Goal: Task Accomplishment & Management: Use online tool/utility

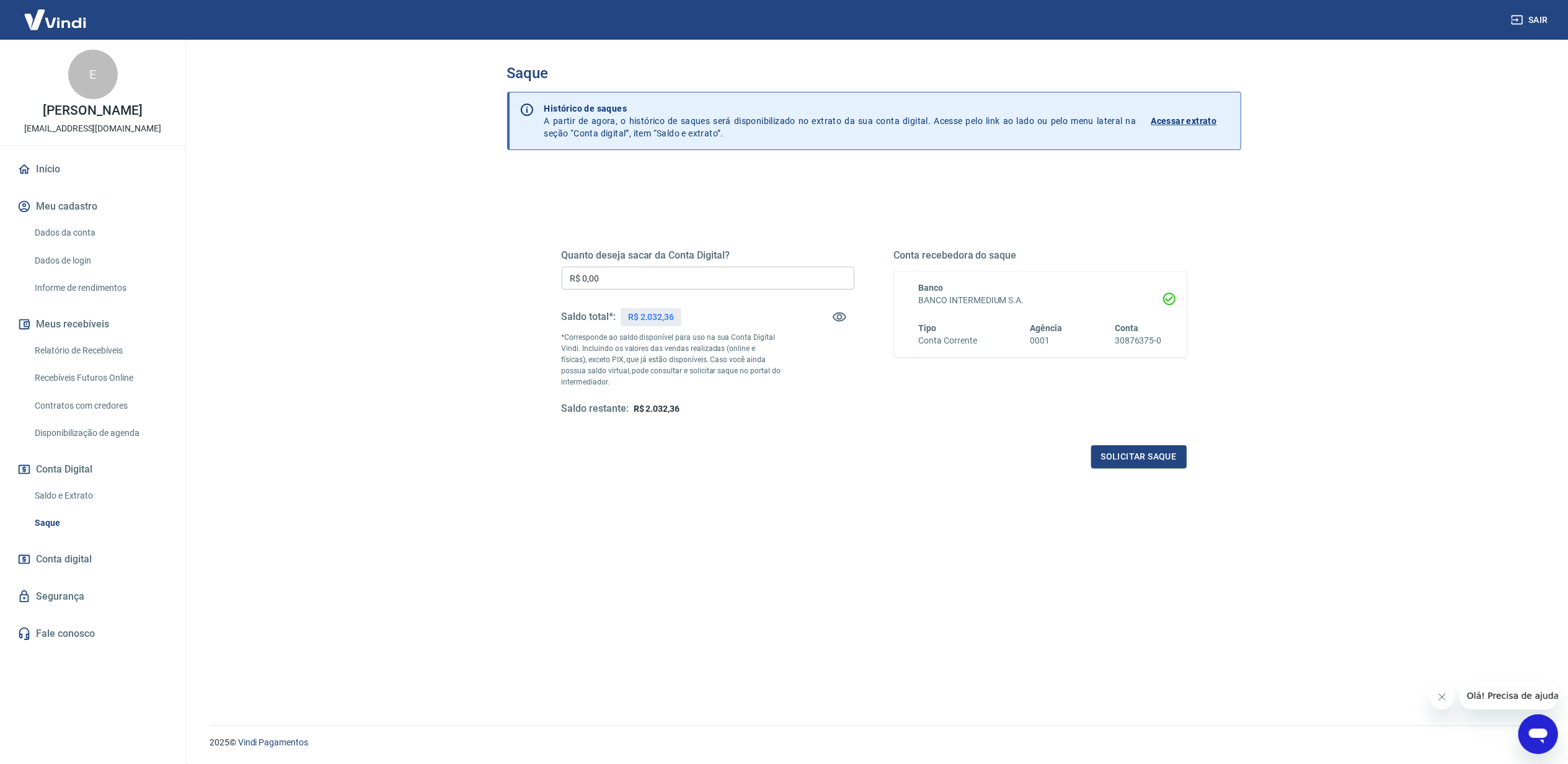
click at [668, 313] on p "R$ 2.032,36" at bounding box center [650, 317] width 46 height 13
copy p "2.032,36"
click at [671, 278] on input "R$ 0,00" at bounding box center [708, 278] width 293 height 23
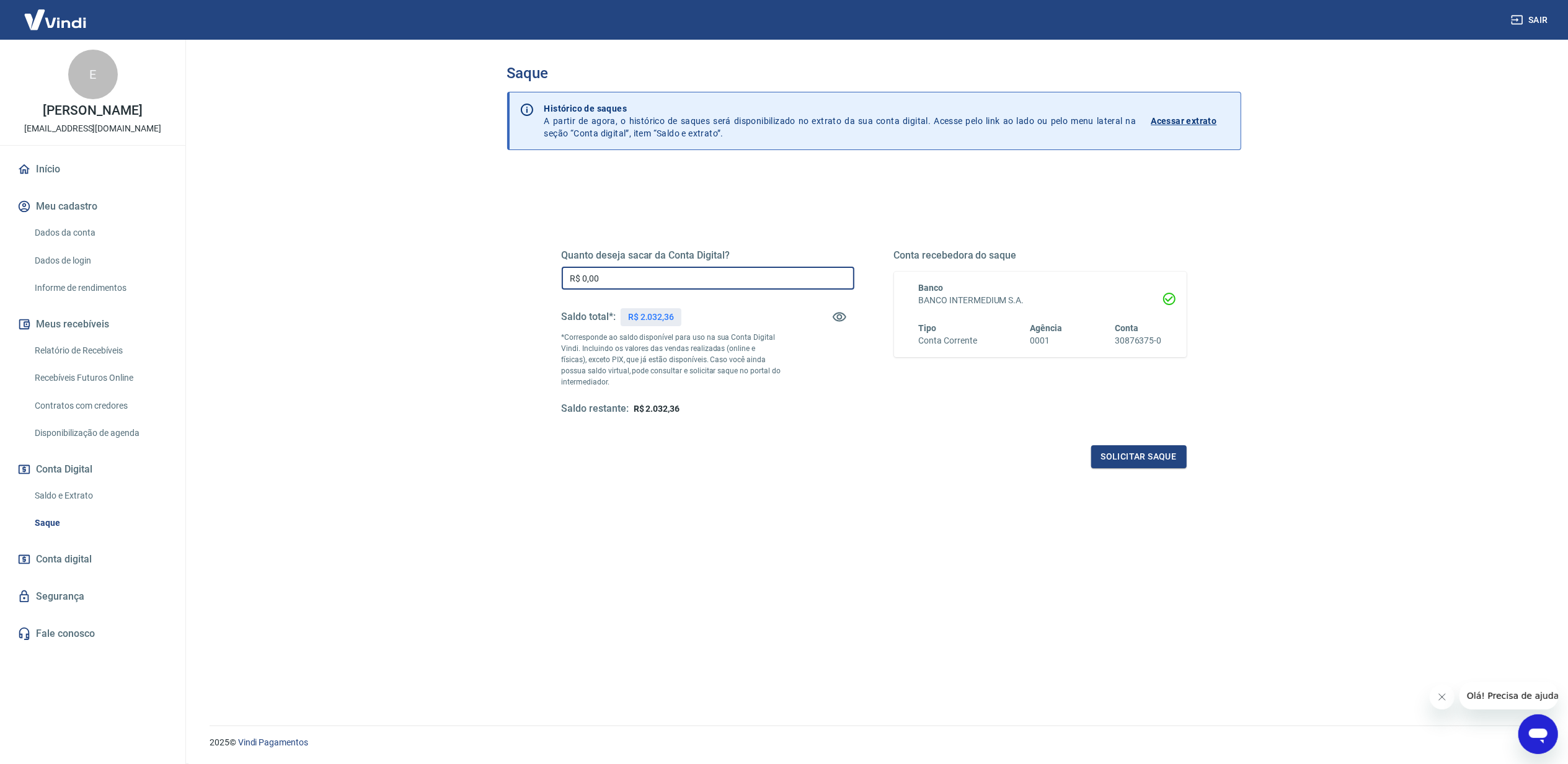
paste input "2.032,36"
type input "R$ 2.032,36"
click at [1104, 464] on button "Solicitar saque" at bounding box center [1138, 456] width 95 height 23
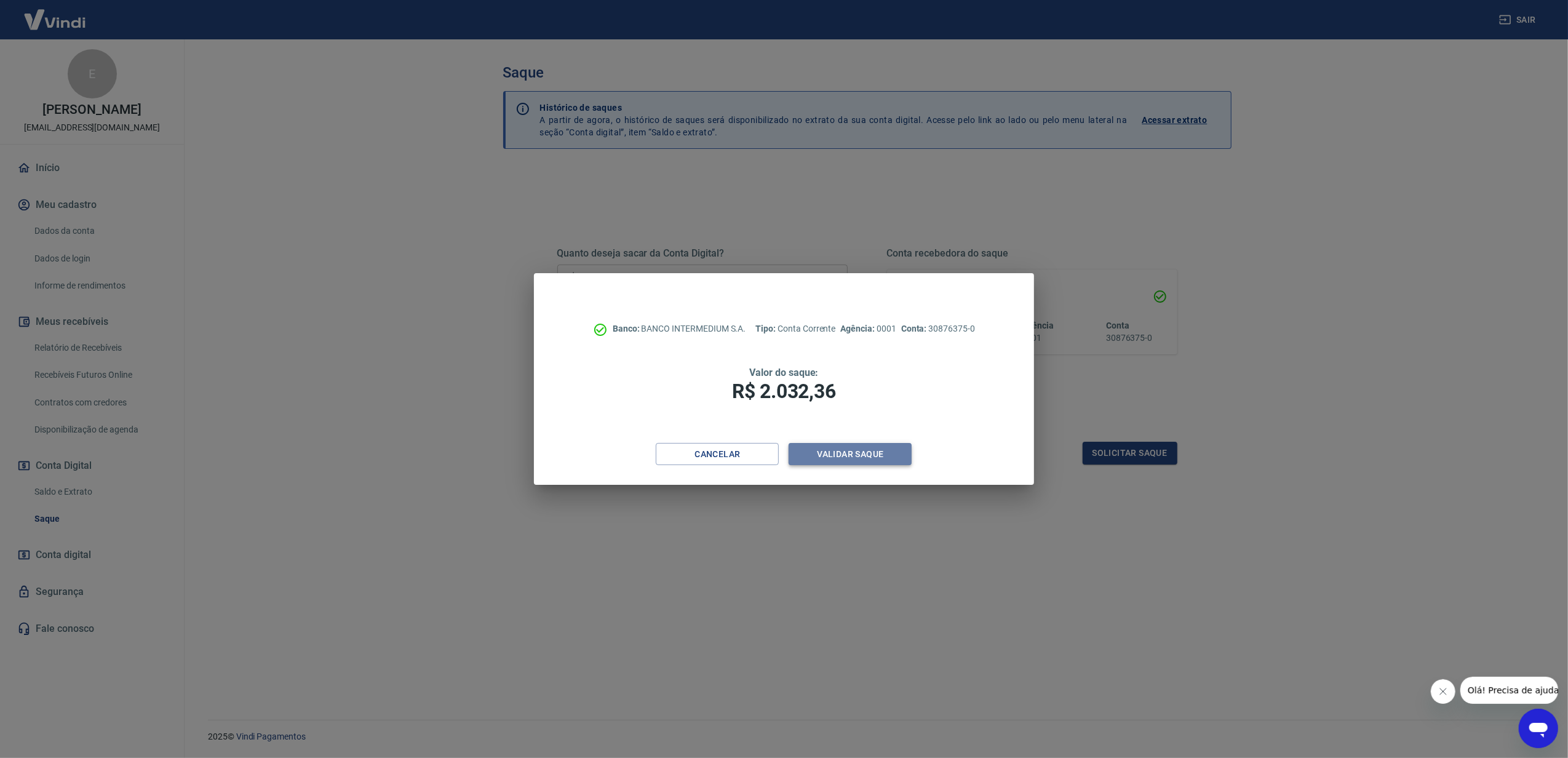
click at [861, 456] on button "Validar saque" at bounding box center [850, 454] width 123 height 23
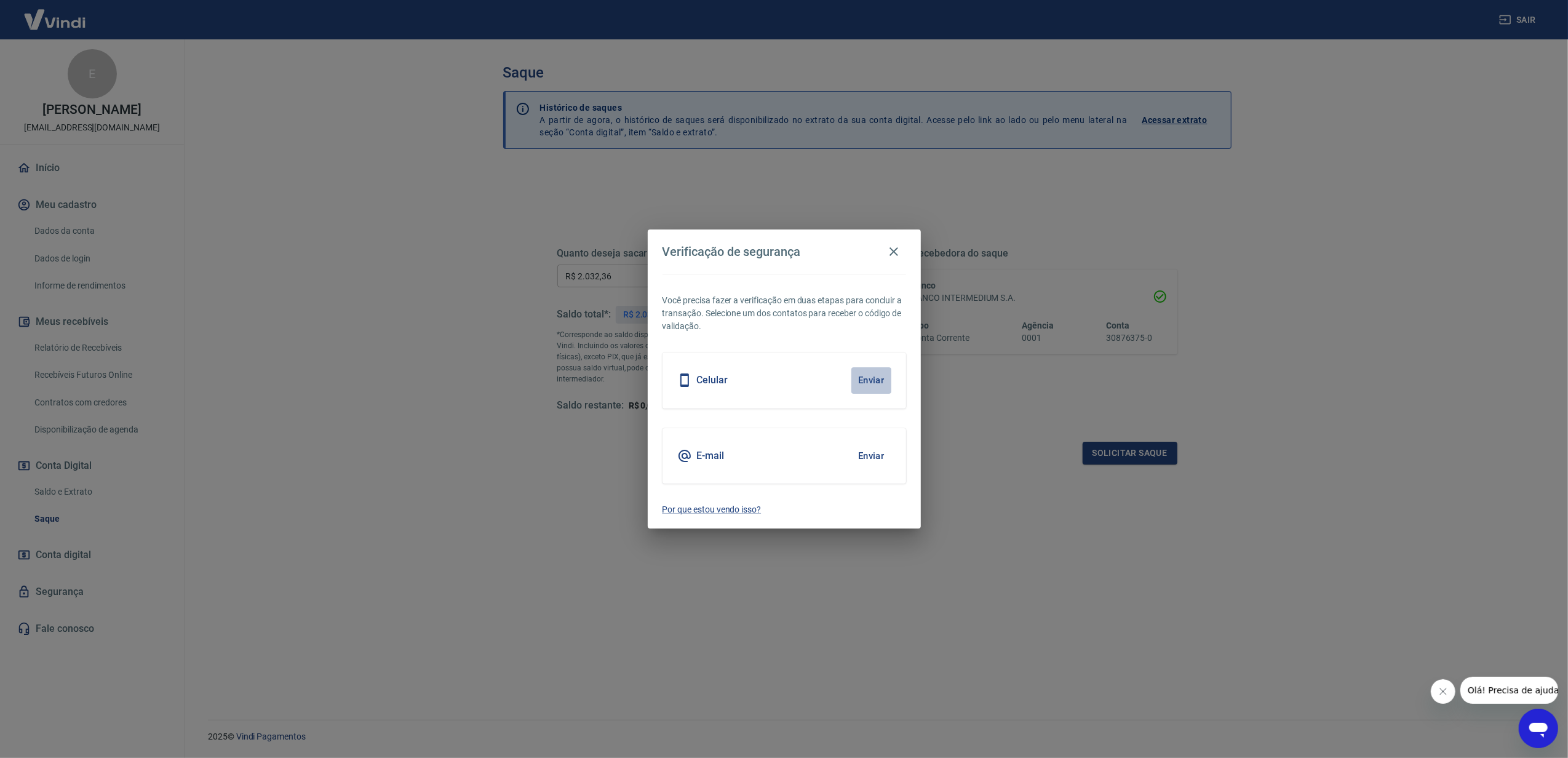
click at [876, 378] on button "Enviar" at bounding box center [872, 380] width 40 height 26
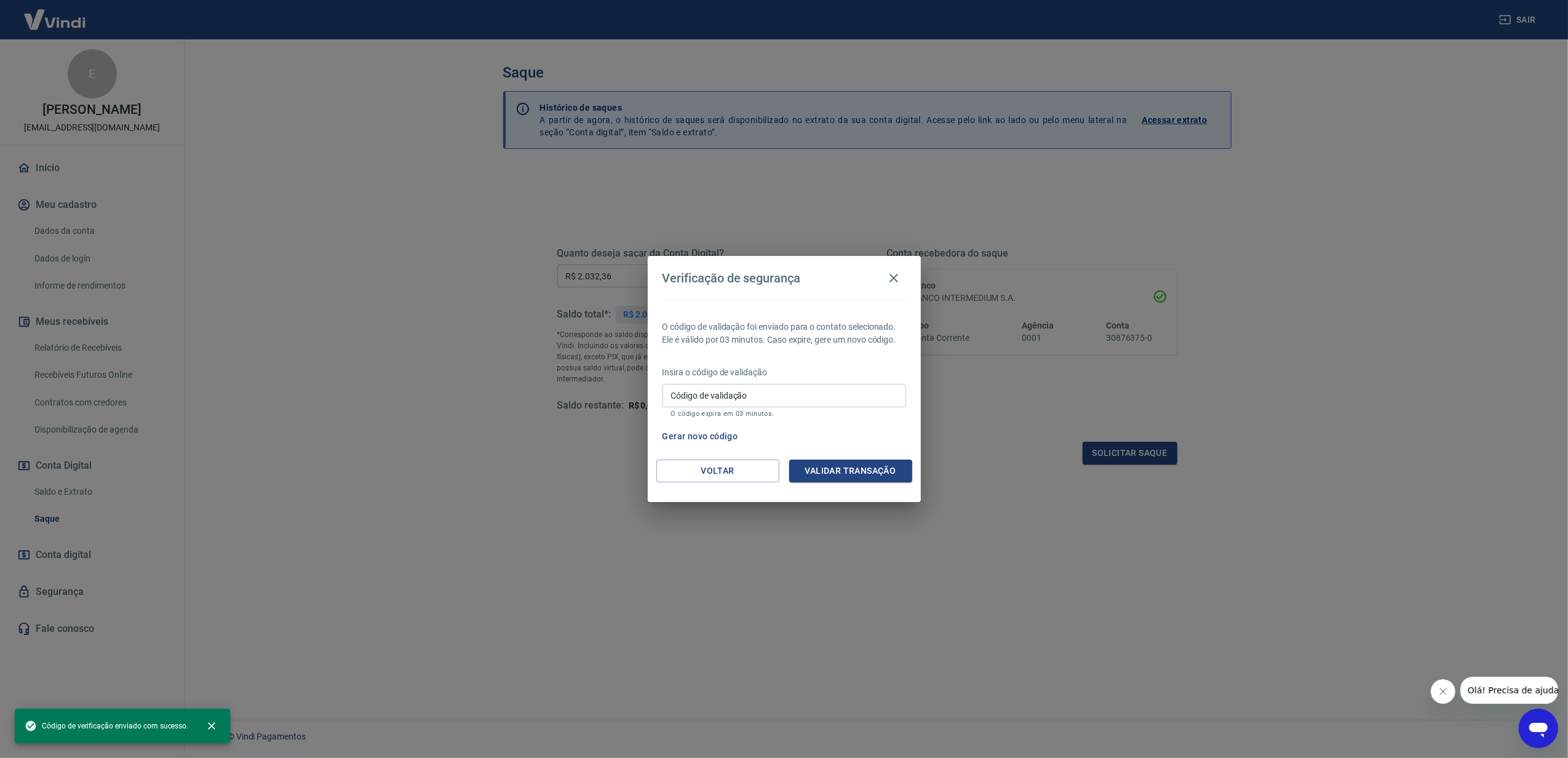
click at [855, 378] on p "Insira o código de validação" at bounding box center [784, 372] width 243 height 13
click at [792, 406] on input "Código de validação" at bounding box center [784, 395] width 243 height 23
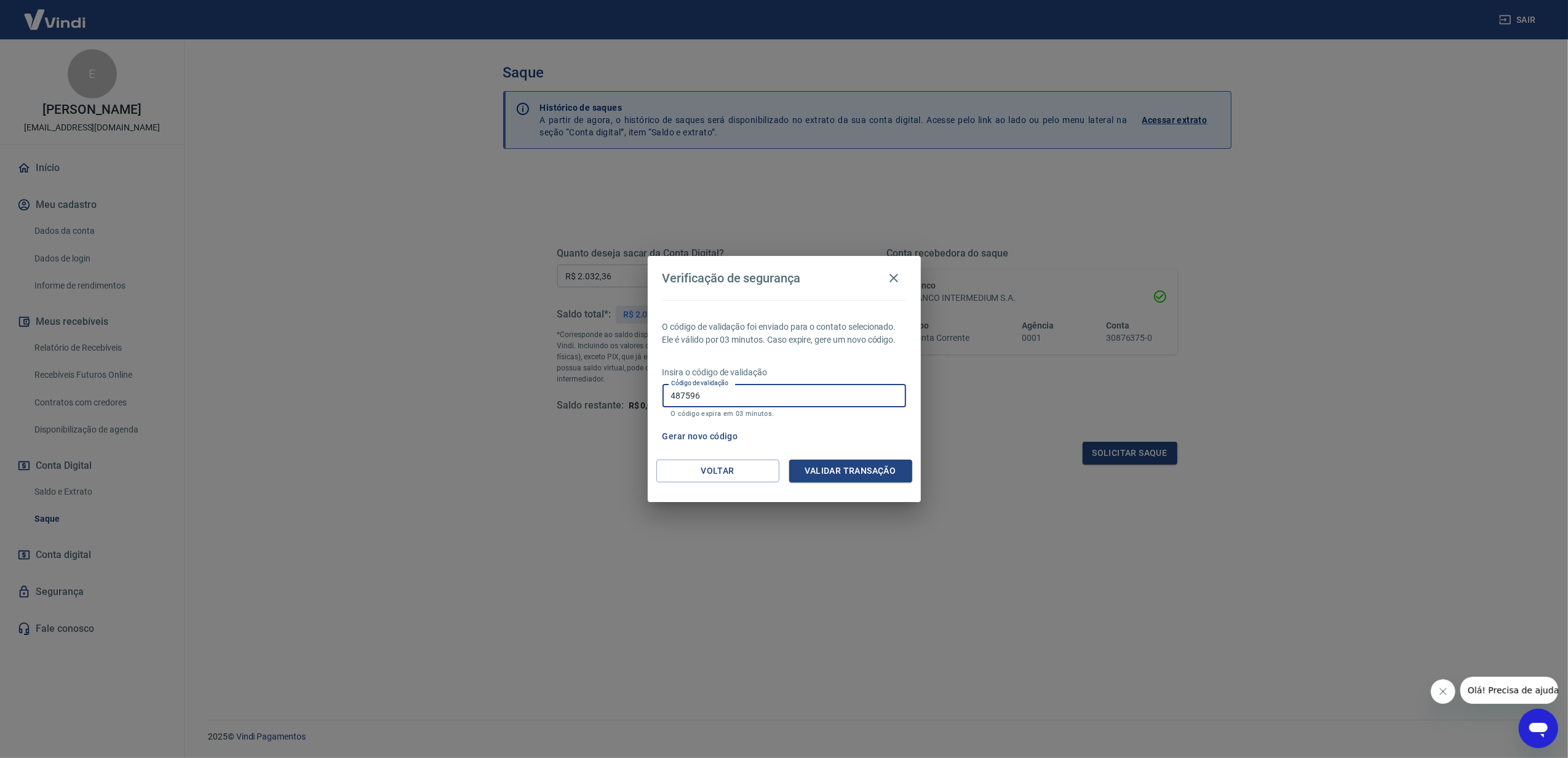
type input "487596"
click at [828, 459] on button "Validar transação" at bounding box center [850, 471] width 123 height 23
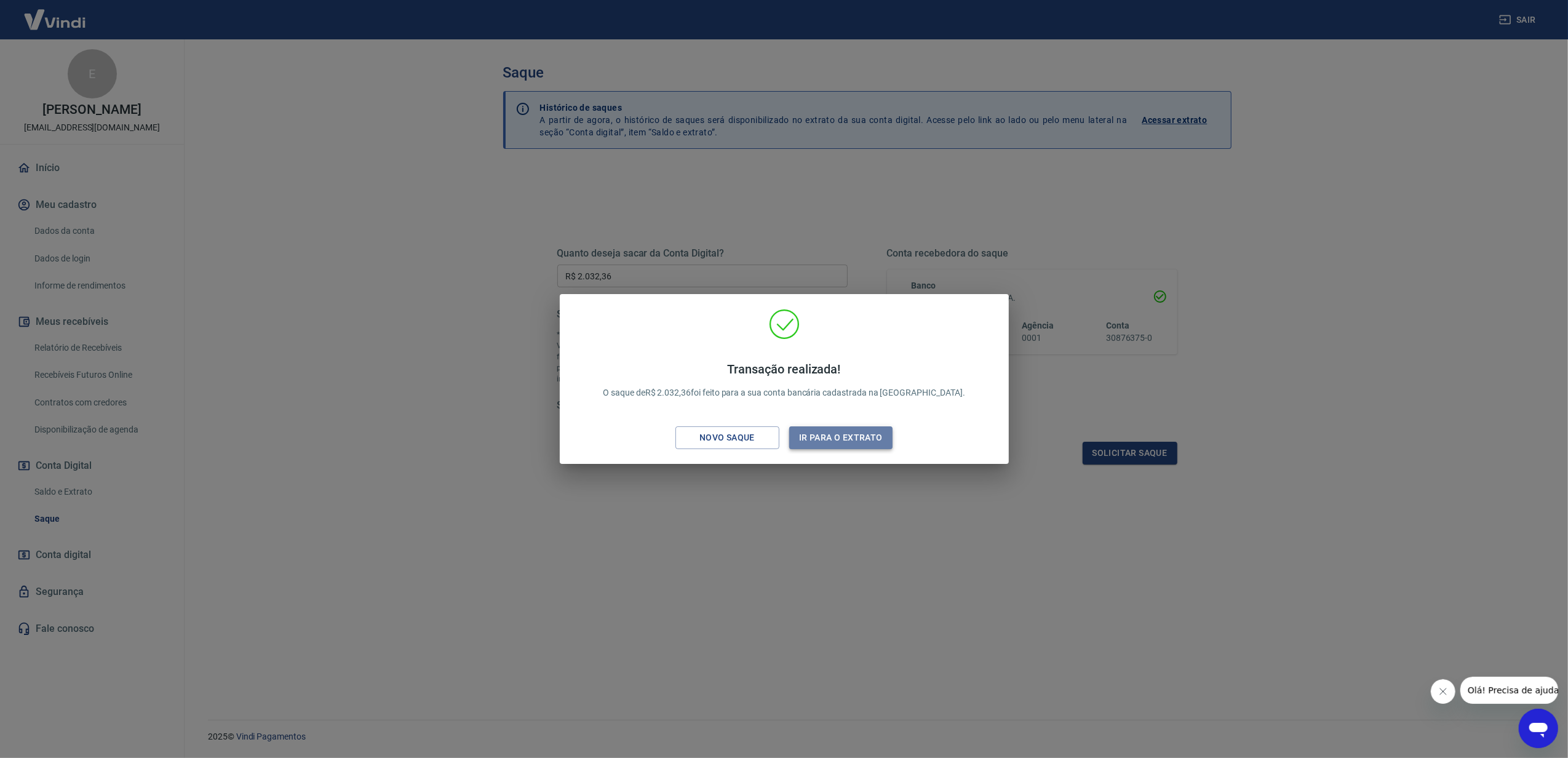
click at [850, 433] on button "Ir para o extrato" at bounding box center [841, 438] width 104 height 23
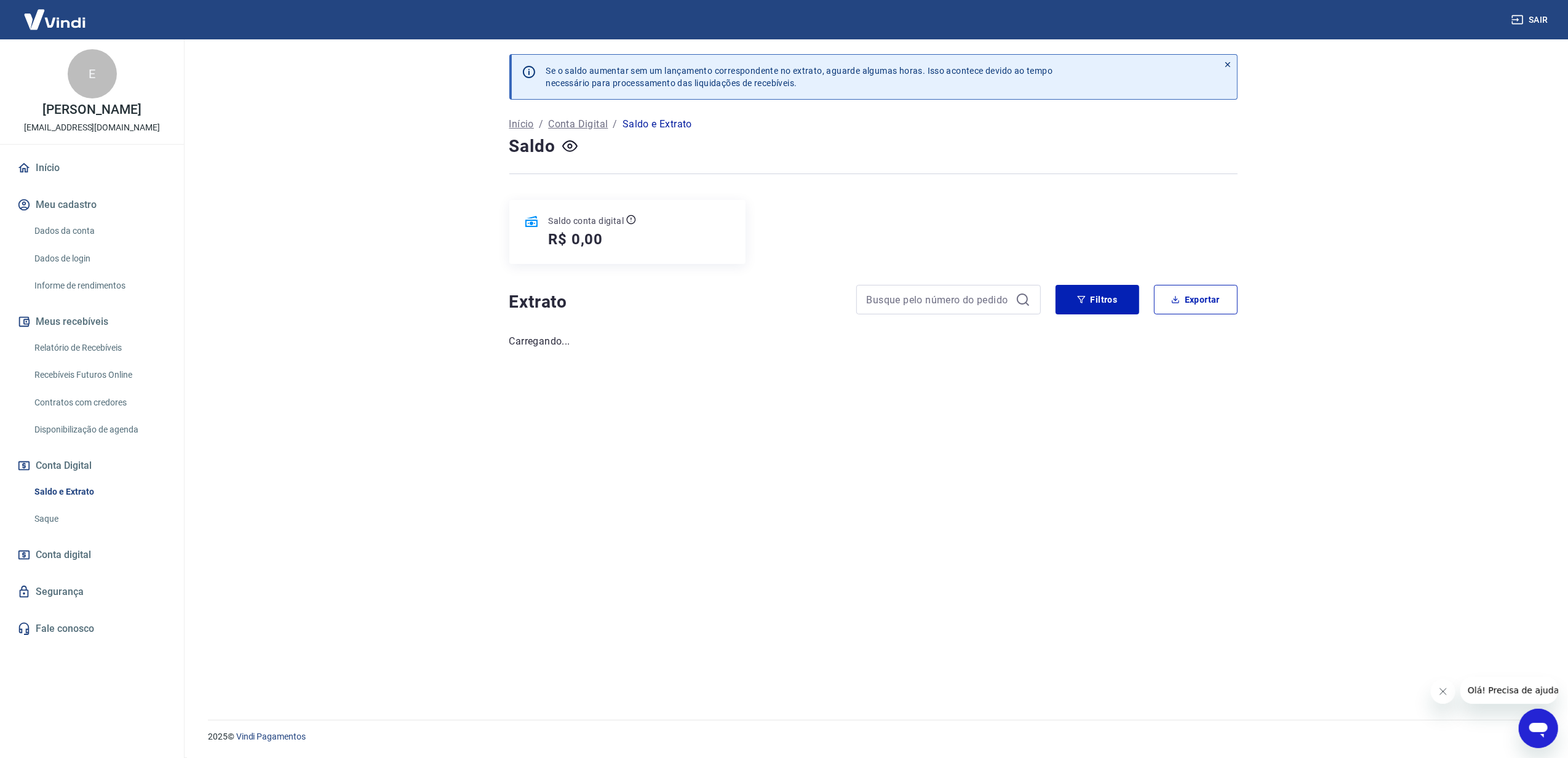
click at [57, 179] on link "Início" at bounding box center [92, 168] width 154 height 27
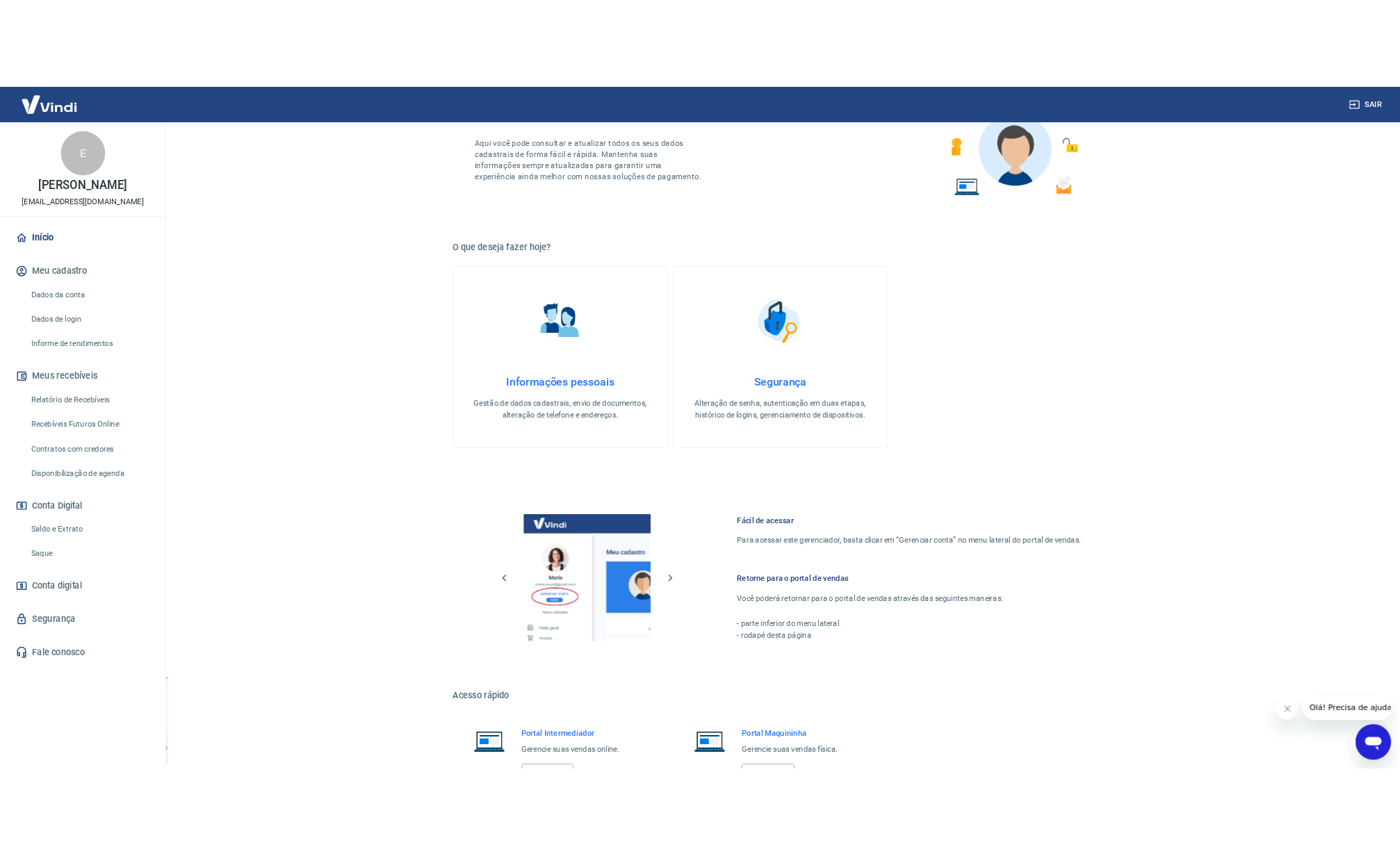
scroll to position [228, 0]
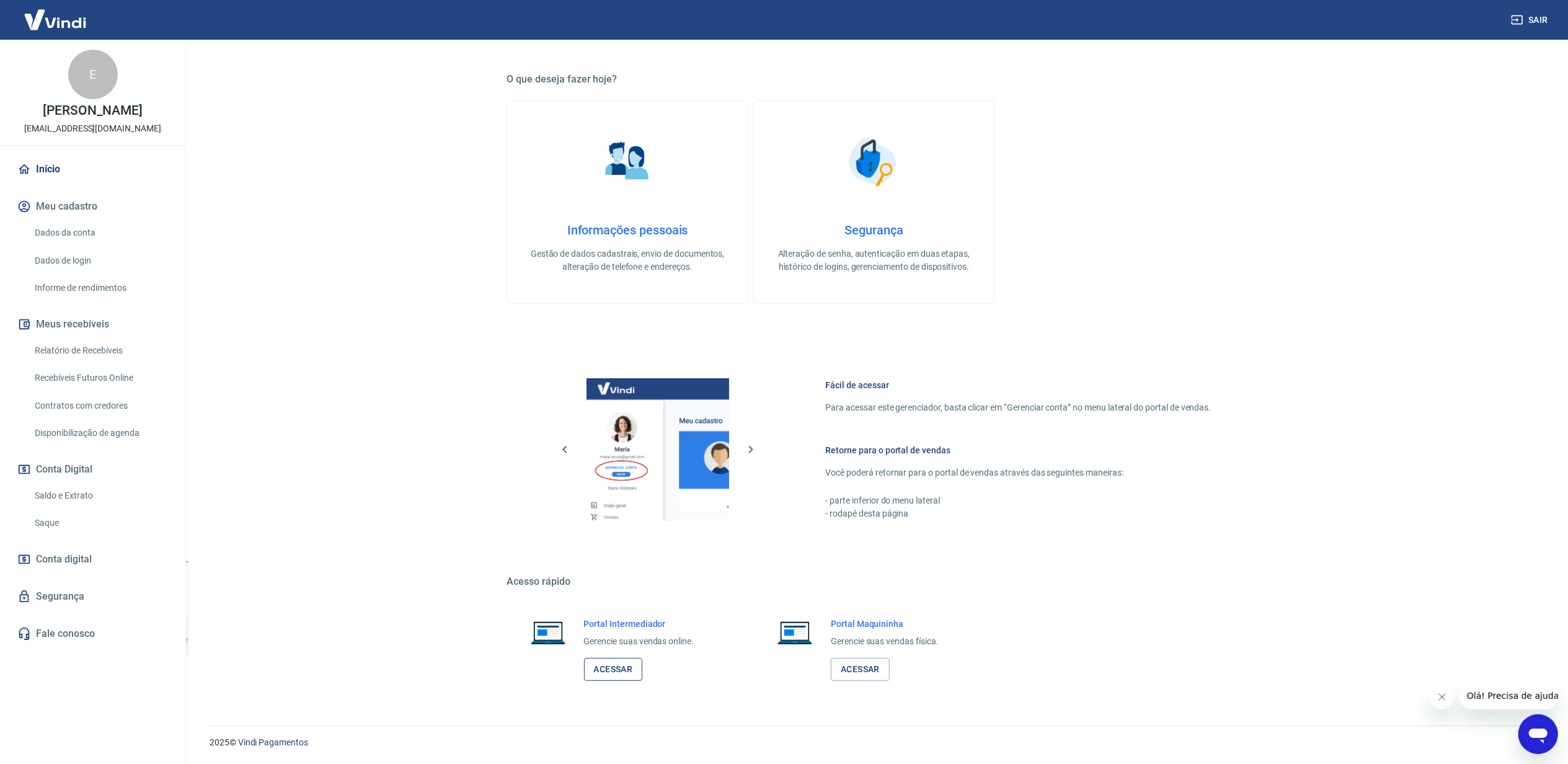
click at [614, 666] on link "Acessar" at bounding box center [613, 669] width 59 height 23
